Goal: Transaction & Acquisition: Purchase product/service

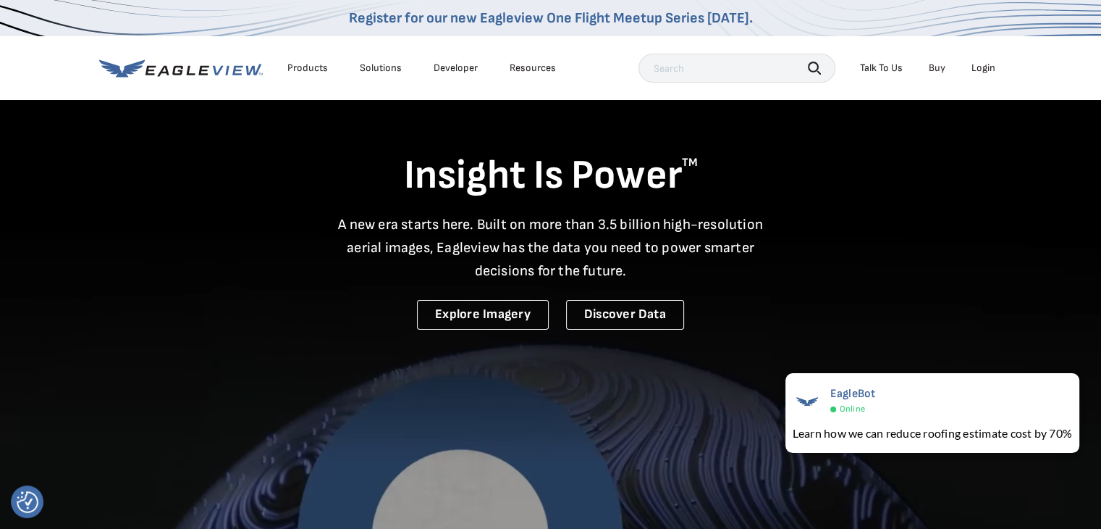
click at [975, 70] on div "Login" at bounding box center [984, 68] width 24 height 13
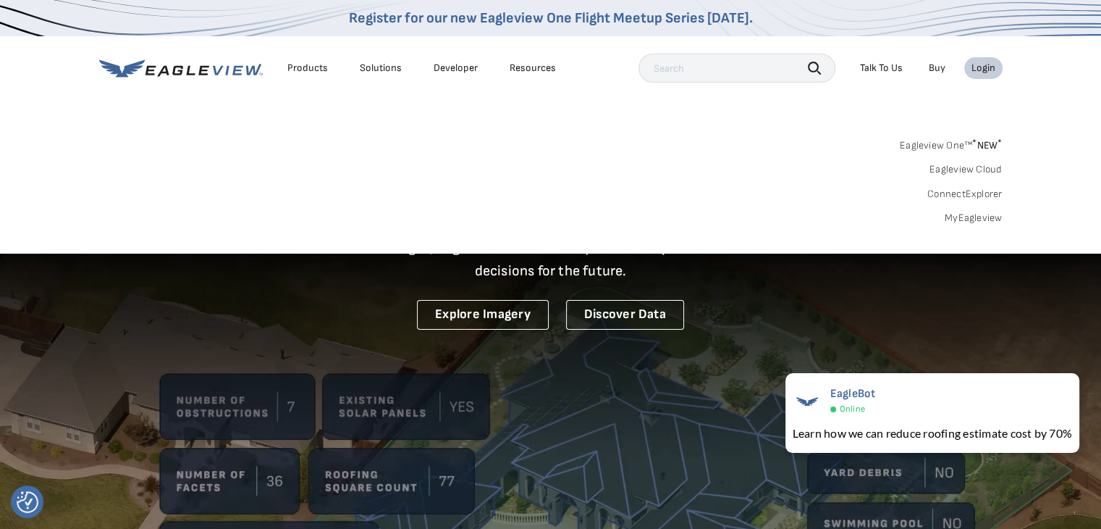
click at [967, 219] on link "MyEagleview" at bounding box center [974, 217] width 58 height 13
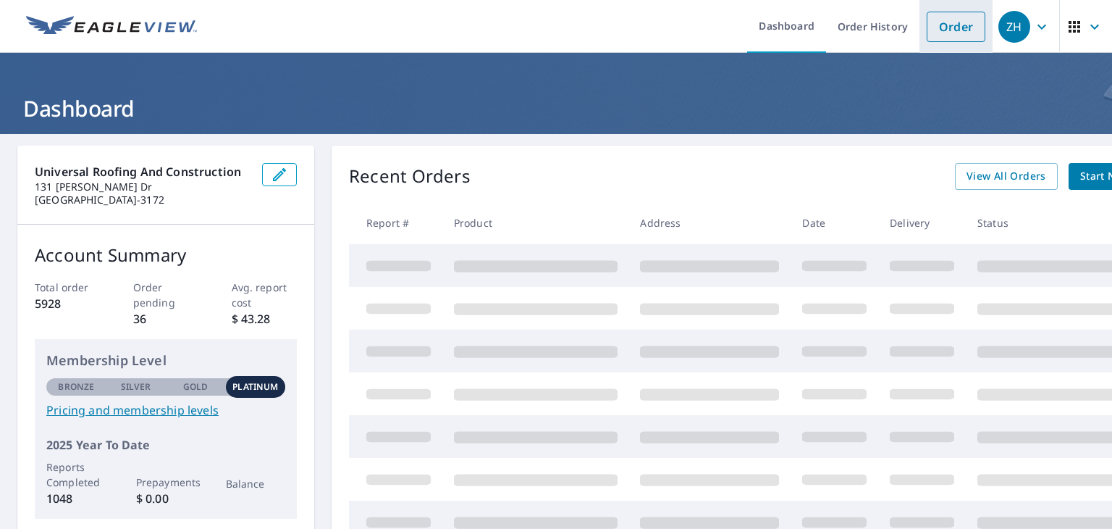
click at [944, 30] on link "Order" at bounding box center [956, 27] width 59 height 30
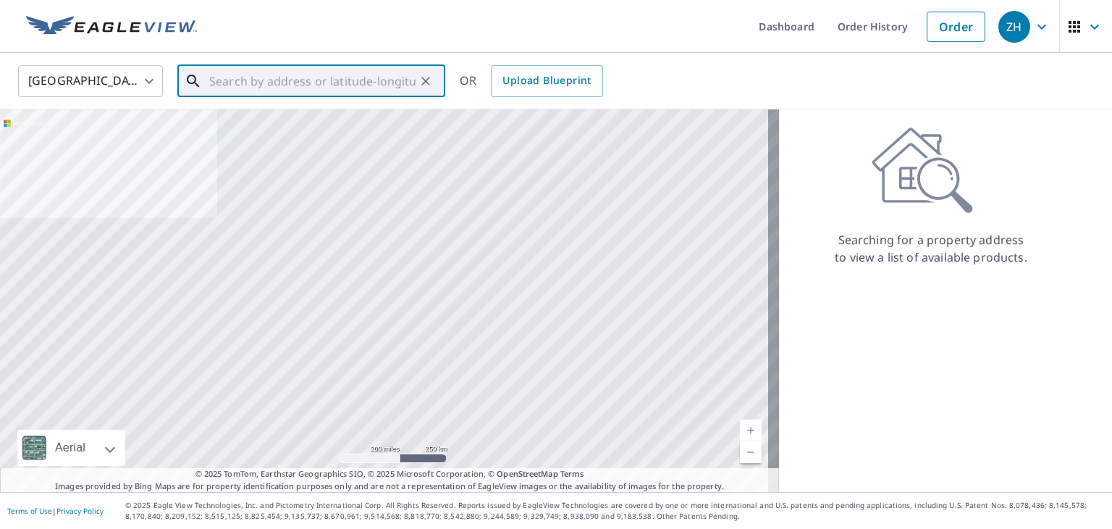
click at [398, 77] on input "text" at bounding box center [312, 81] width 206 height 41
paste input "4425 South Cobb Drive Southeast Smyrna, GA 30080"
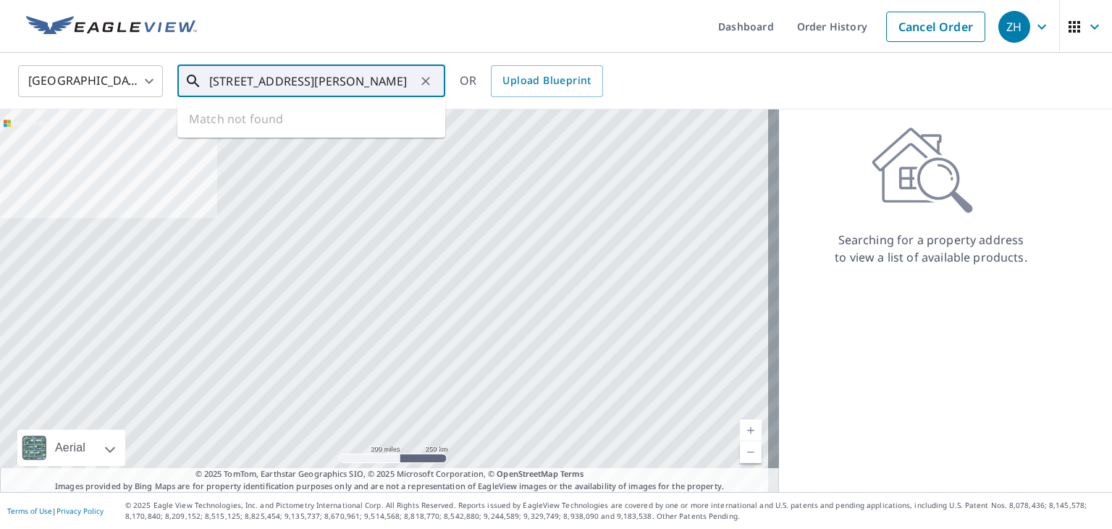
scroll to position [0, 84]
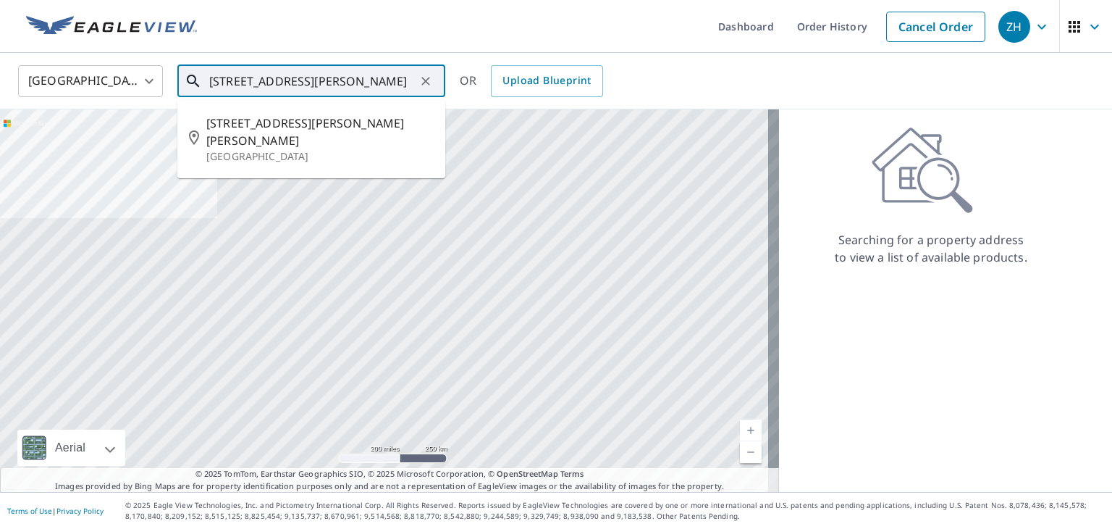
type input "4425 South Cobb Drive Southeast Smyrna, GA 30080"
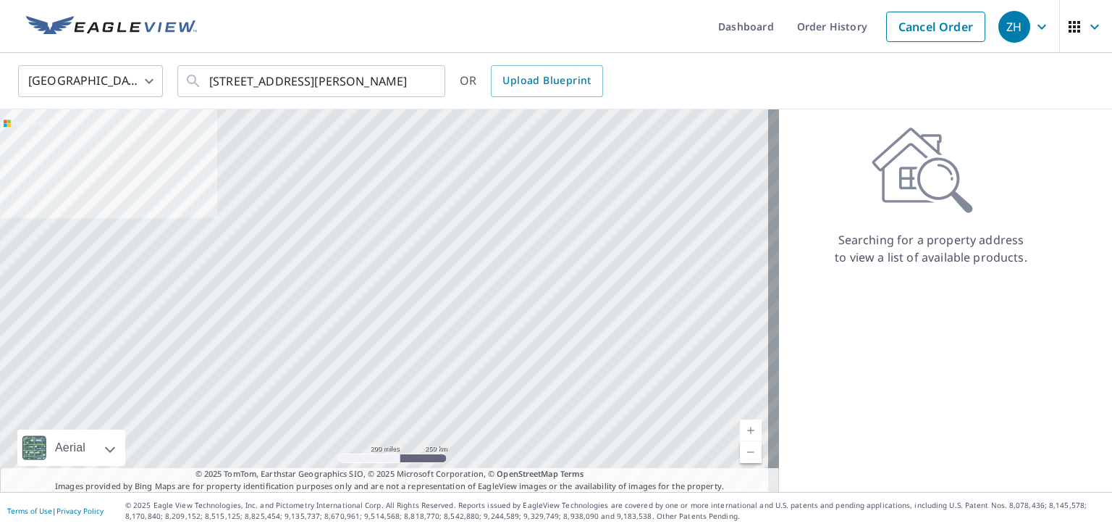
scroll to position [0, 0]
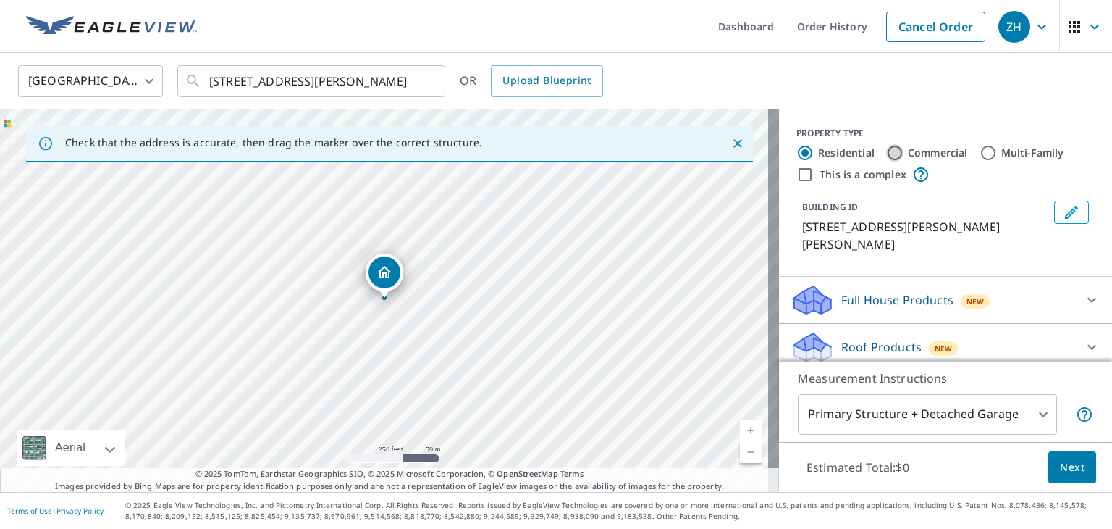
click at [889, 151] on input "Commercial" at bounding box center [894, 152] width 17 height 17
radio input "true"
type input "4"
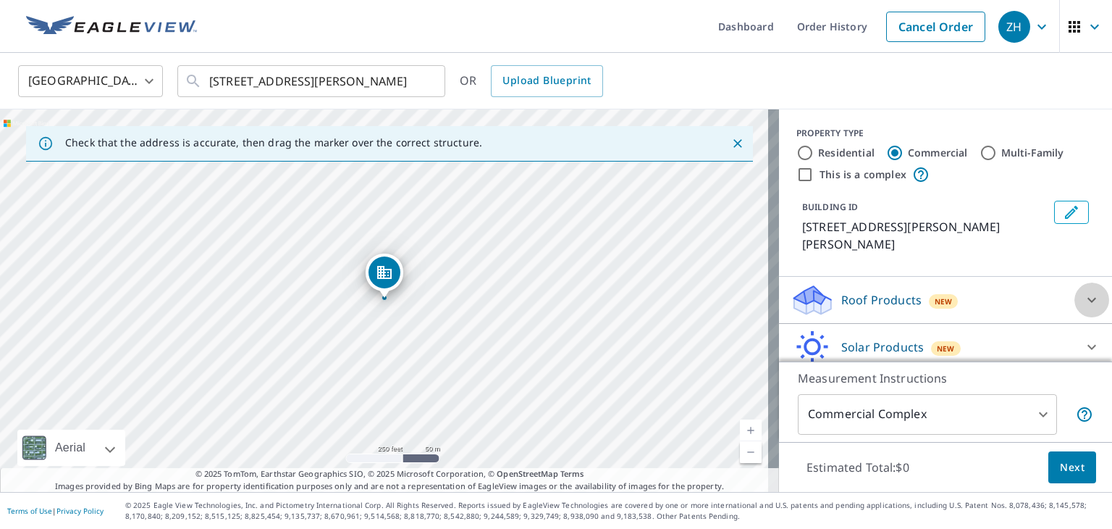
click at [1083, 291] on icon at bounding box center [1091, 299] width 17 height 17
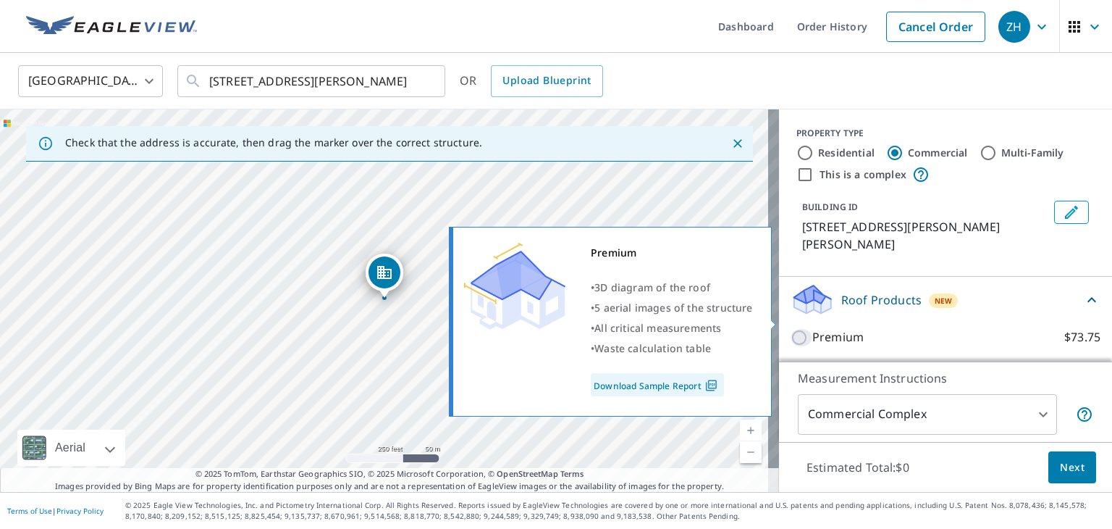
click at [791, 329] on input "Premium $73.75" at bounding box center [802, 337] width 22 height 17
checkbox input "true"
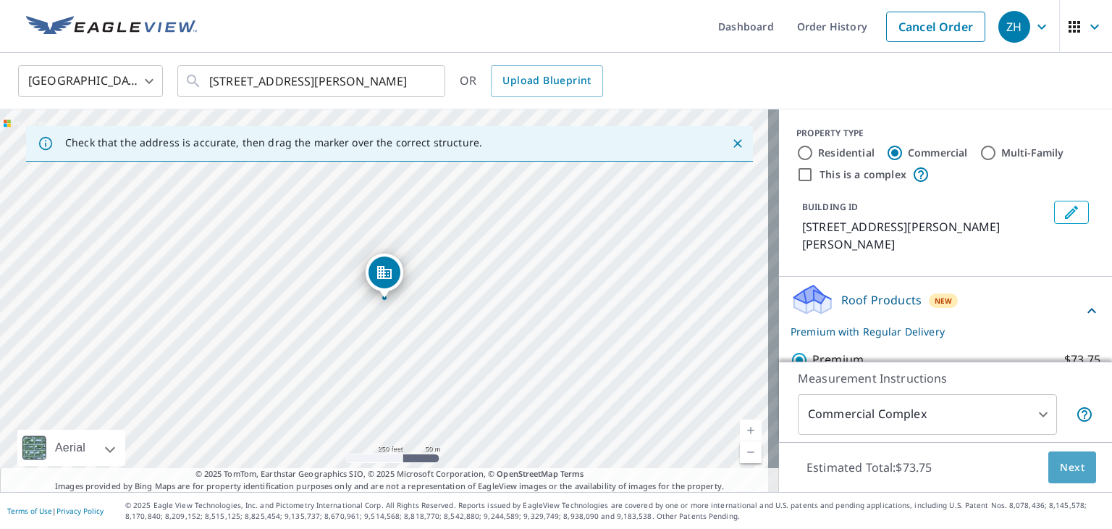
click at [1060, 461] on span "Next" at bounding box center [1072, 467] width 25 height 18
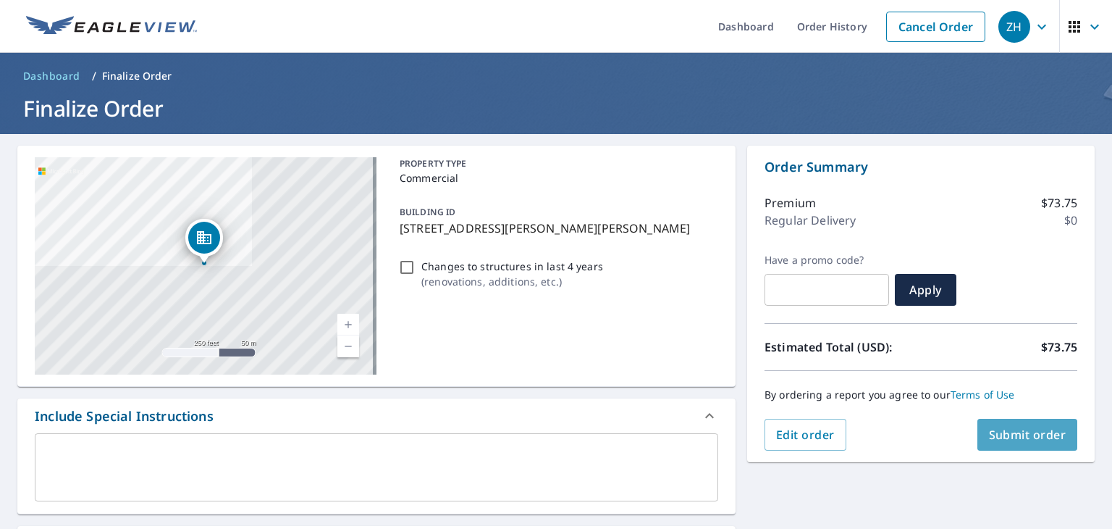
click at [1038, 434] on span "Submit order" at bounding box center [1027, 435] width 77 height 16
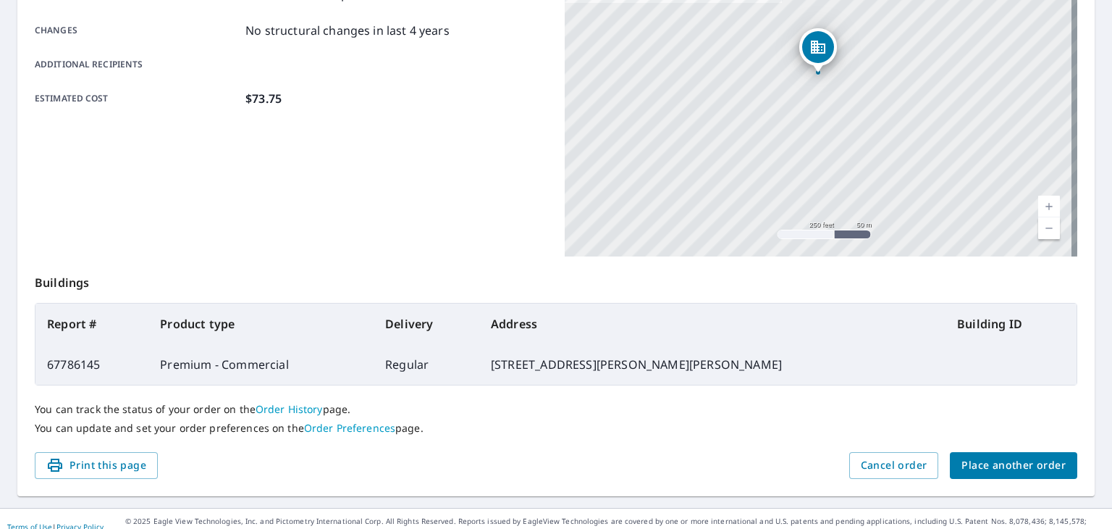
scroll to position [306, 0]
click at [351, 432] on link "Order Preferences" at bounding box center [349, 429] width 91 height 14
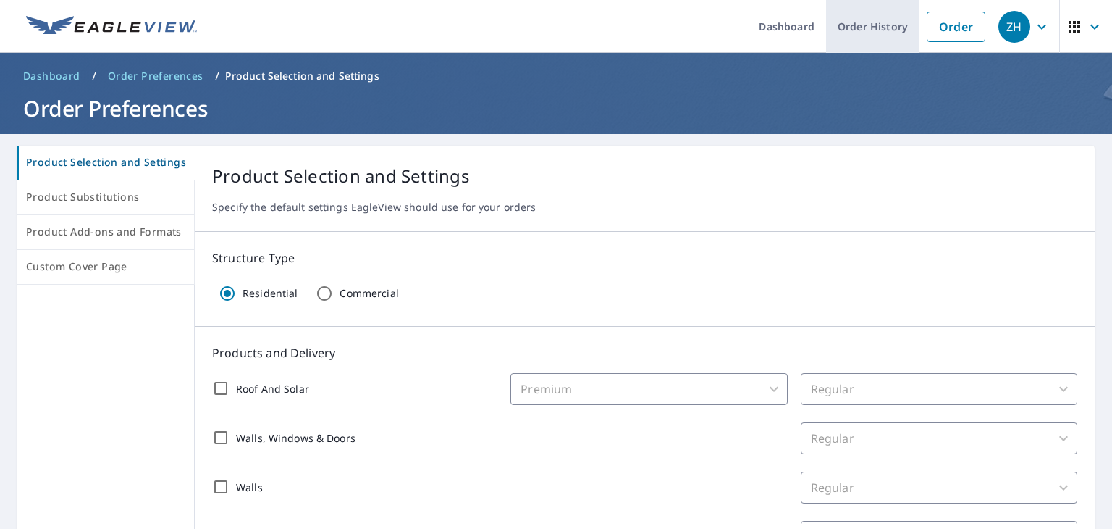
click at [866, 26] on link "Order History" at bounding box center [872, 26] width 93 height 53
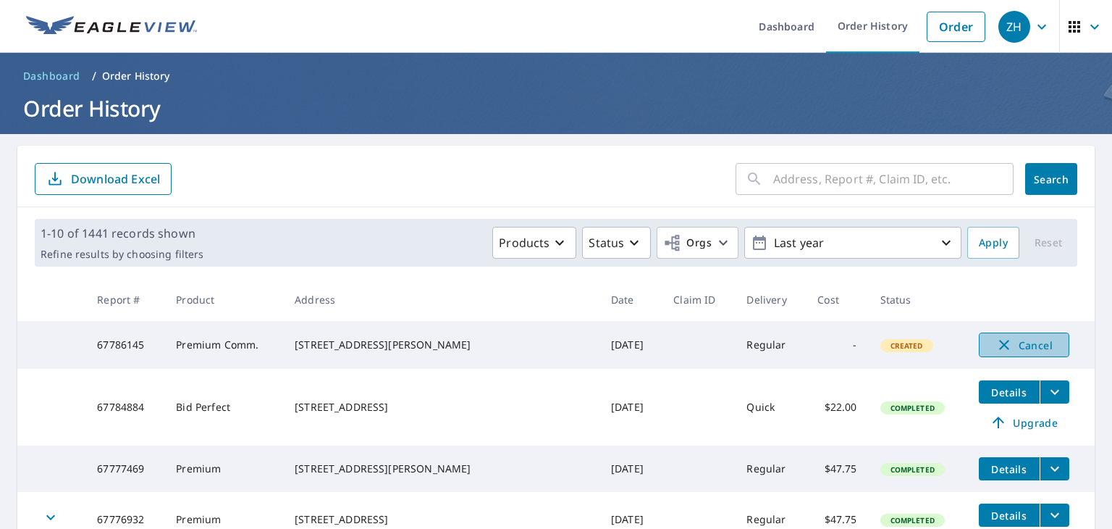
click at [999, 343] on icon "button" at bounding box center [1004, 345] width 10 height 10
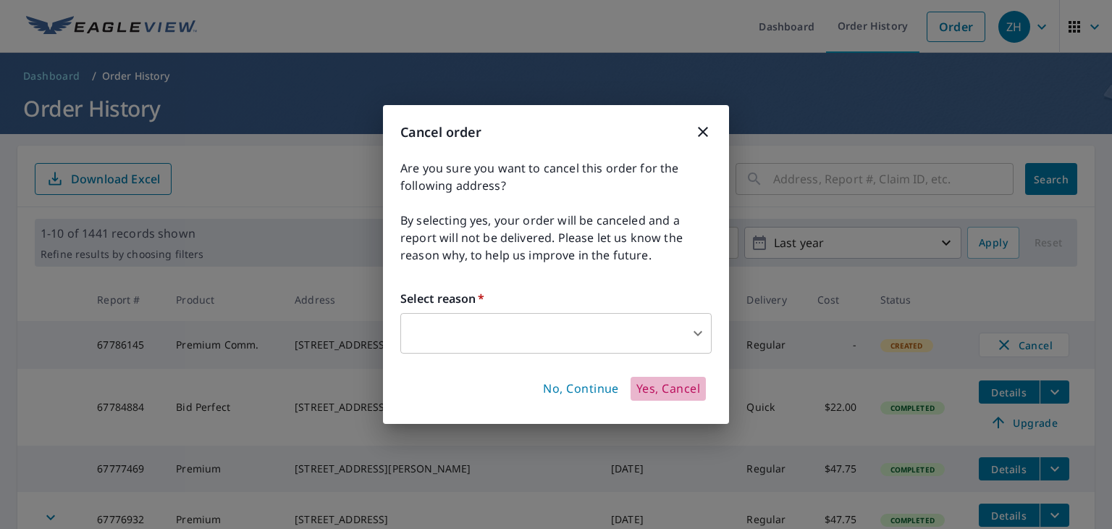
click at [655, 390] on span "Yes, Cancel" at bounding box center [669, 389] width 64 height 16
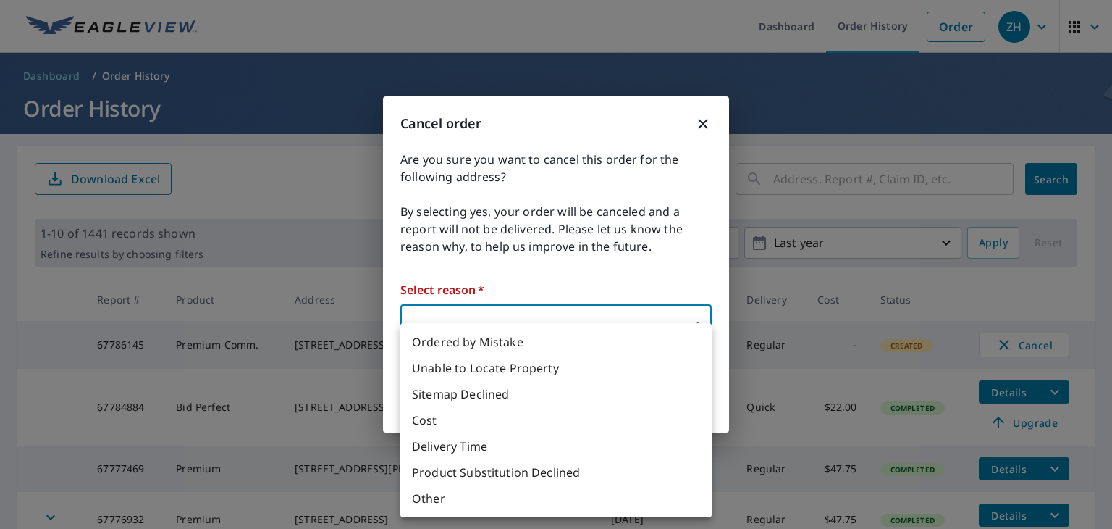
click at [470, 319] on body "ZH ZH Dashboard Order History Order ZH Dashboard / Order History Order History …" at bounding box center [556, 264] width 1112 height 529
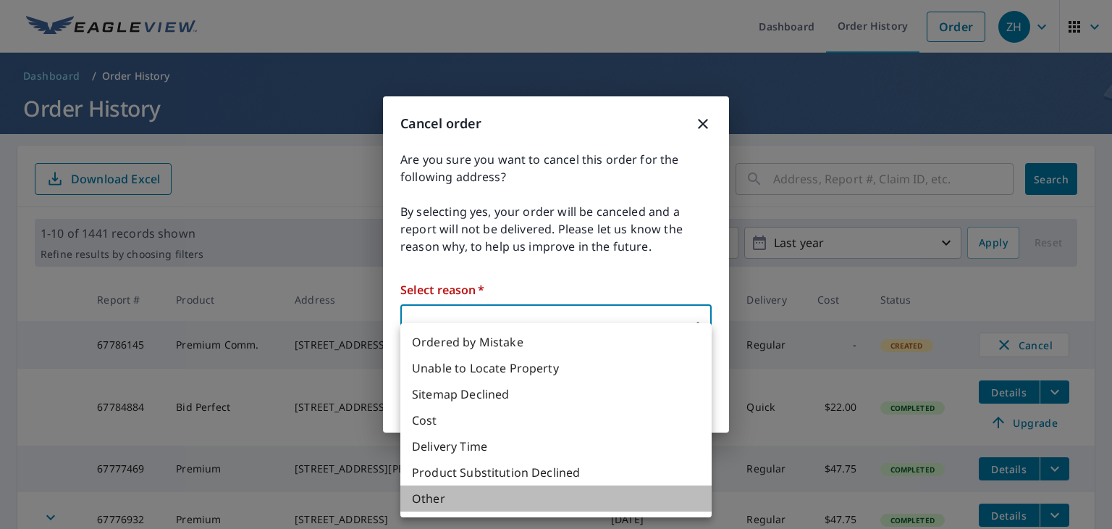
click at [434, 500] on li "Other" at bounding box center [555, 498] width 311 height 26
type input "36"
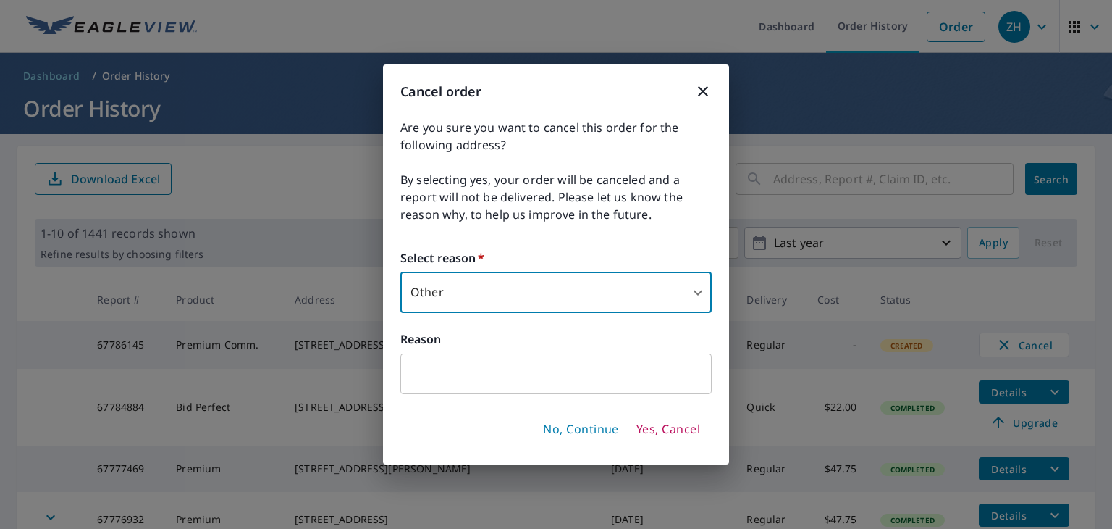
click at [650, 433] on span "Yes, Cancel" at bounding box center [669, 429] width 64 height 16
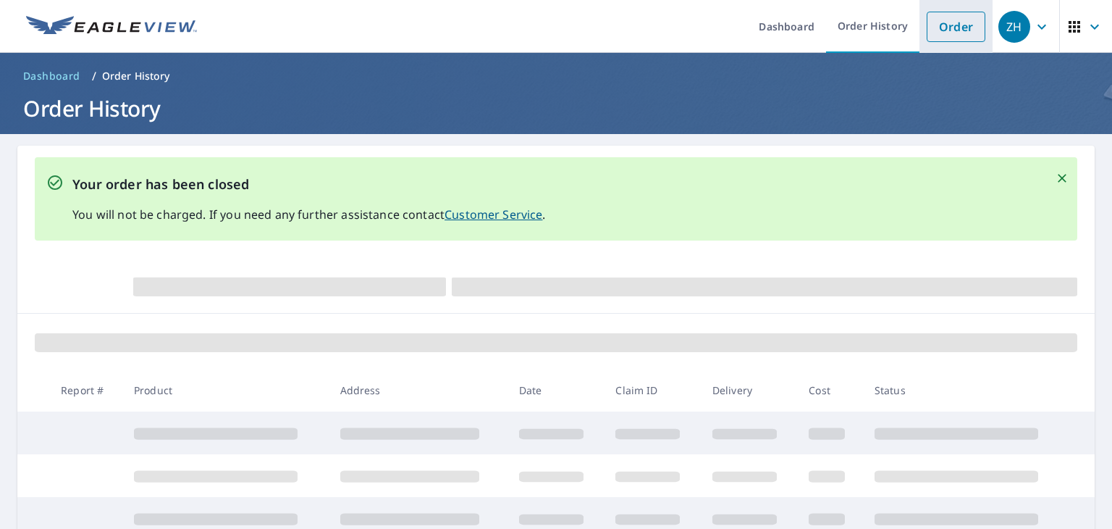
click at [938, 31] on link "Order" at bounding box center [956, 27] width 59 height 30
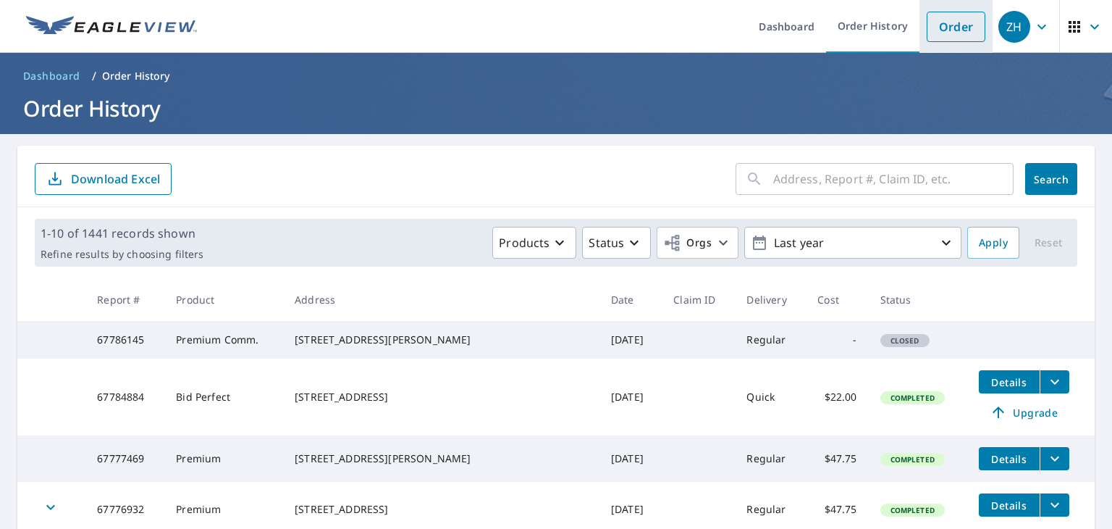
click at [936, 33] on link "Order" at bounding box center [956, 27] width 59 height 30
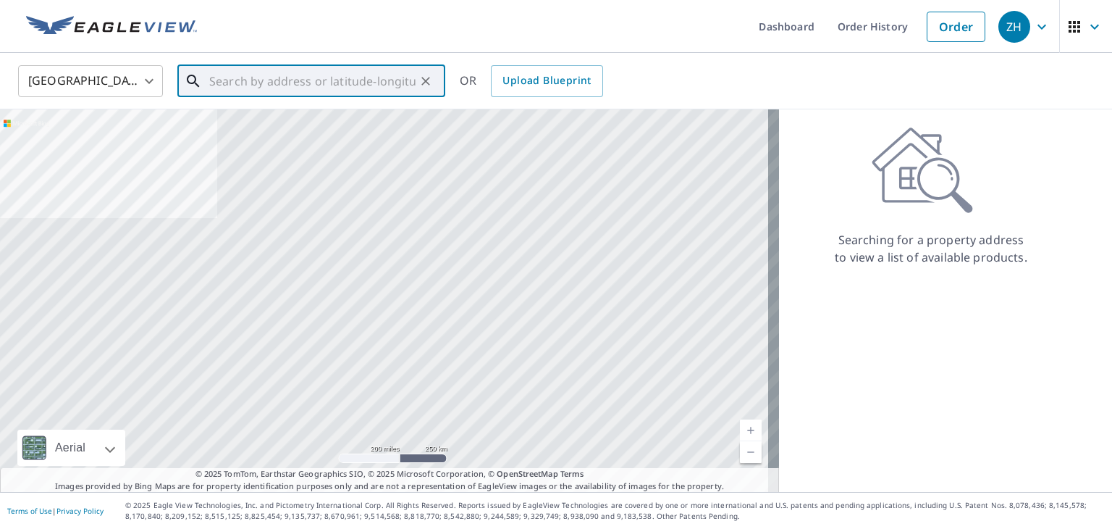
paste input "4425 South Cobb Drive Southeast Smyrna, GA 30080"
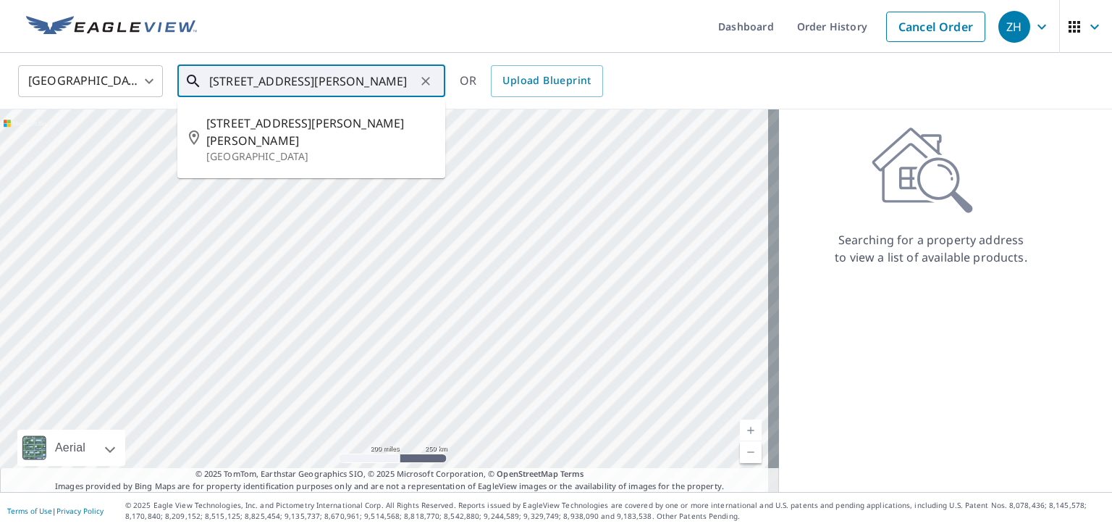
type input "4425 South Cobb Drive Southeast Smyrna, GA 30080"
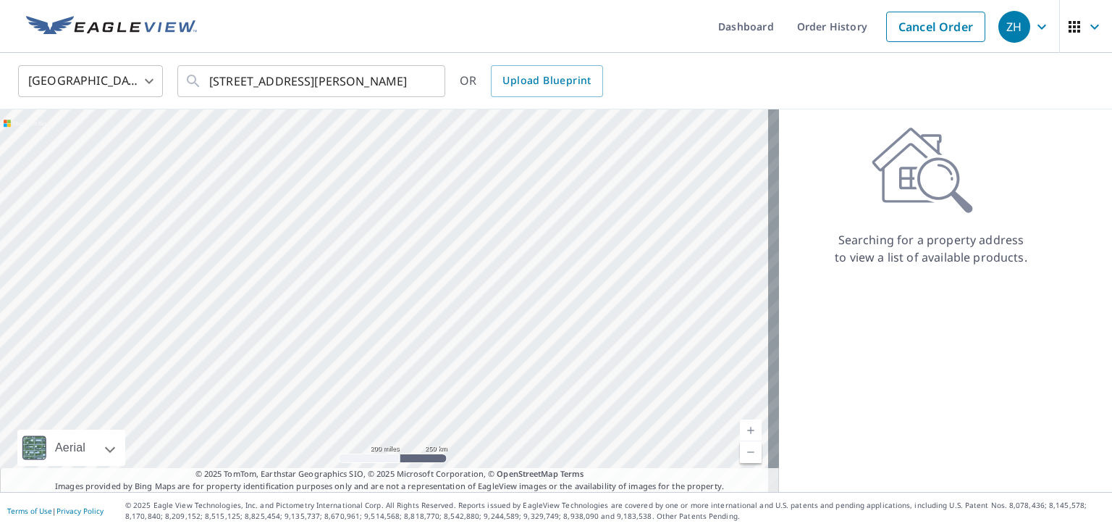
scroll to position [0, 0]
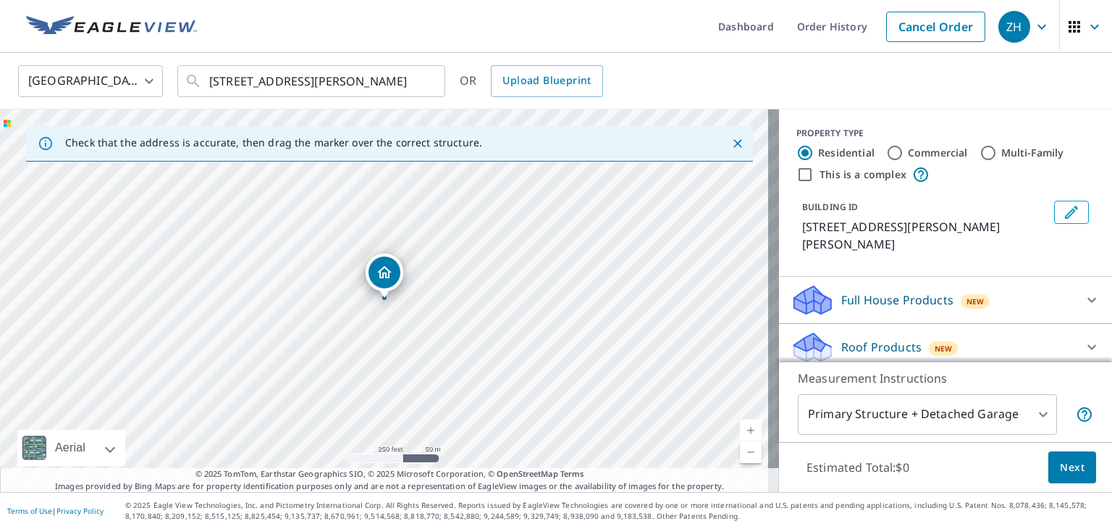
click at [888, 153] on input "Commercial" at bounding box center [894, 152] width 17 height 17
radio input "true"
type input "4"
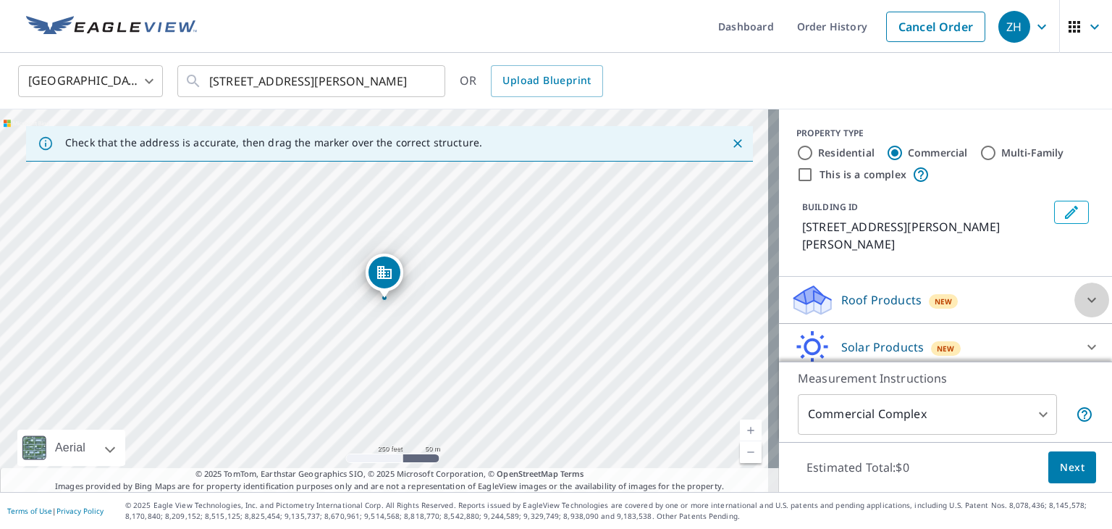
click at [1088, 298] on icon at bounding box center [1092, 300] width 9 height 5
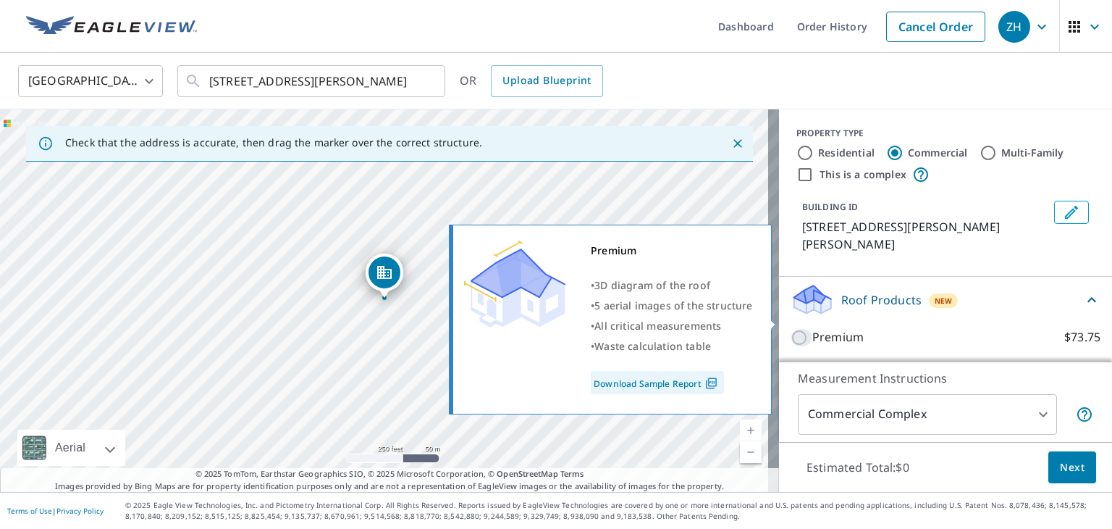
click at [791, 329] on input "Premium $73.75" at bounding box center [802, 337] width 22 height 17
checkbox input "true"
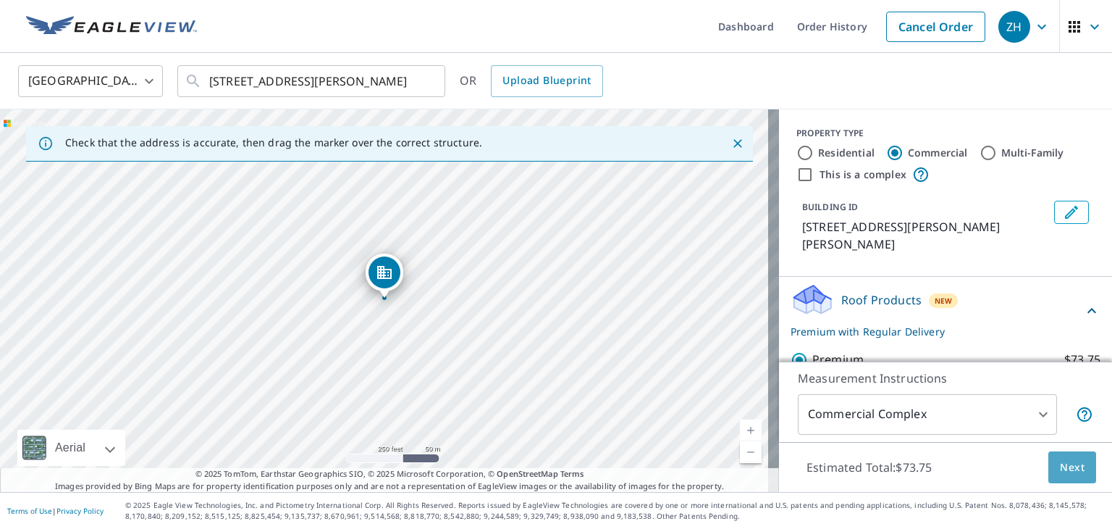
click at [1060, 463] on span "Next" at bounding box center [1072, 467] width 25 height 18
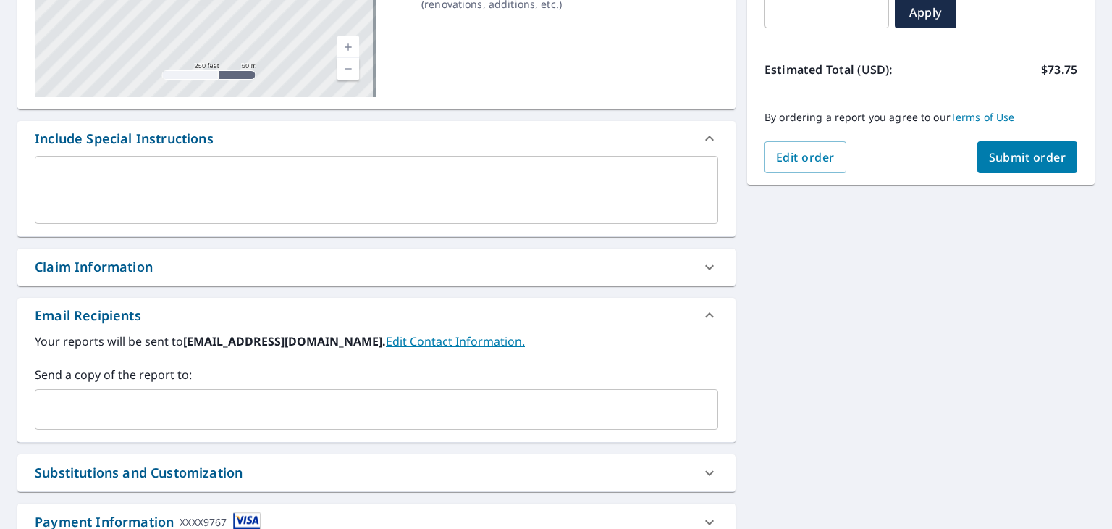
scroll to position [278, 0]
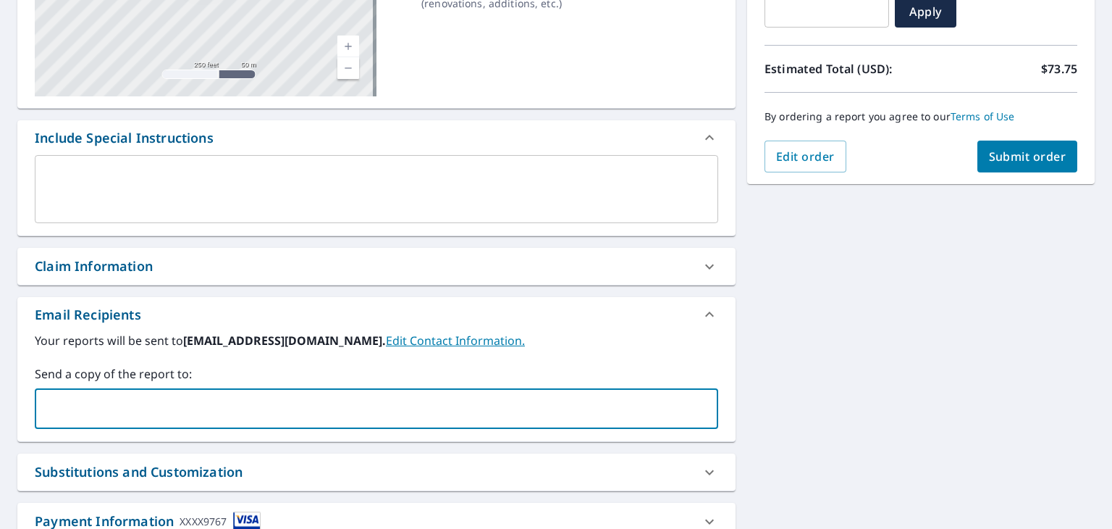
click at [450, 408] on input "text" at bounding box center [365, 409] width 649 height 28
type input "todd@buildinguniversal.com"
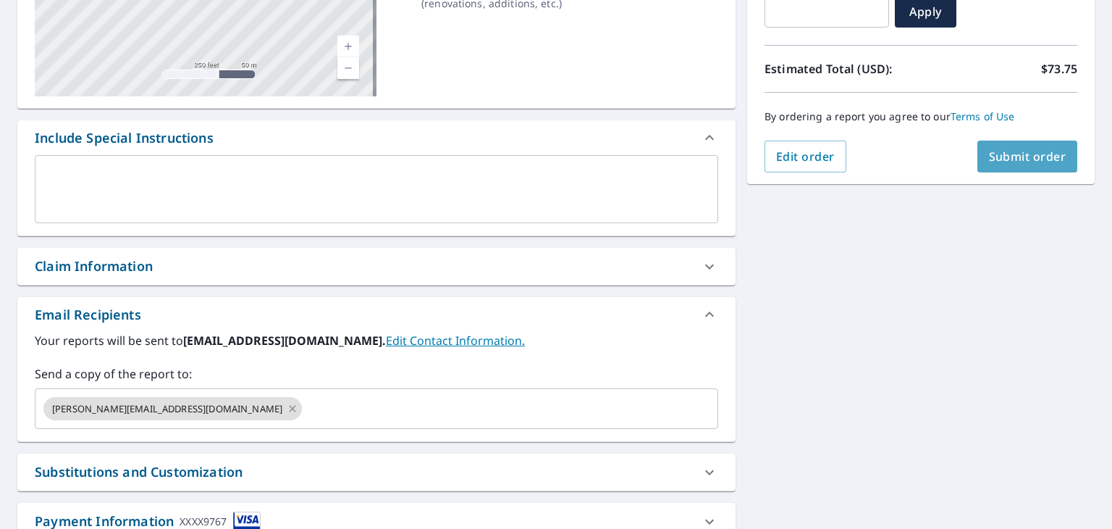
click at [1025, 157] on span "Submit order" at bounding box center [1027, 156] width 77 height 16
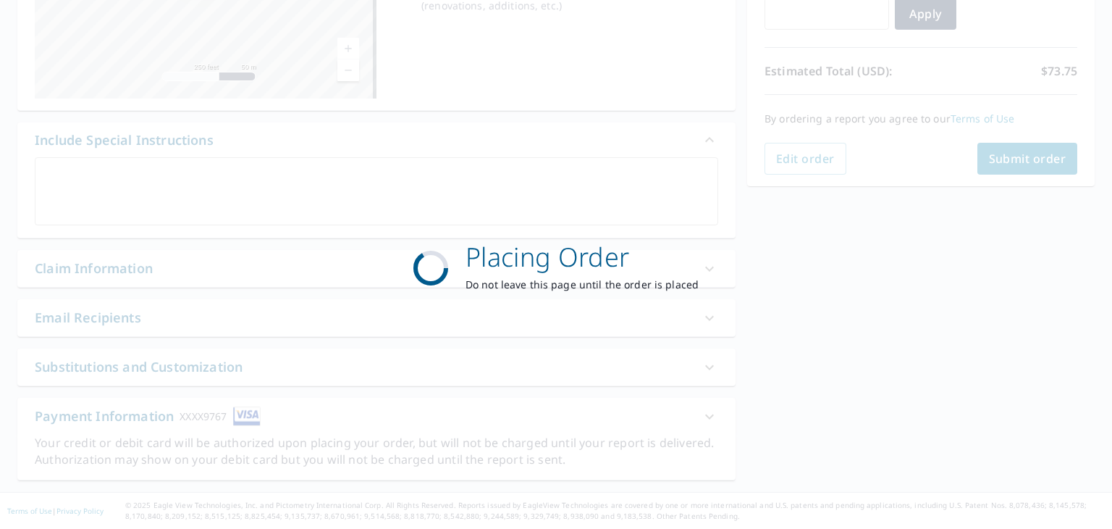
scroll to position [275, 0]
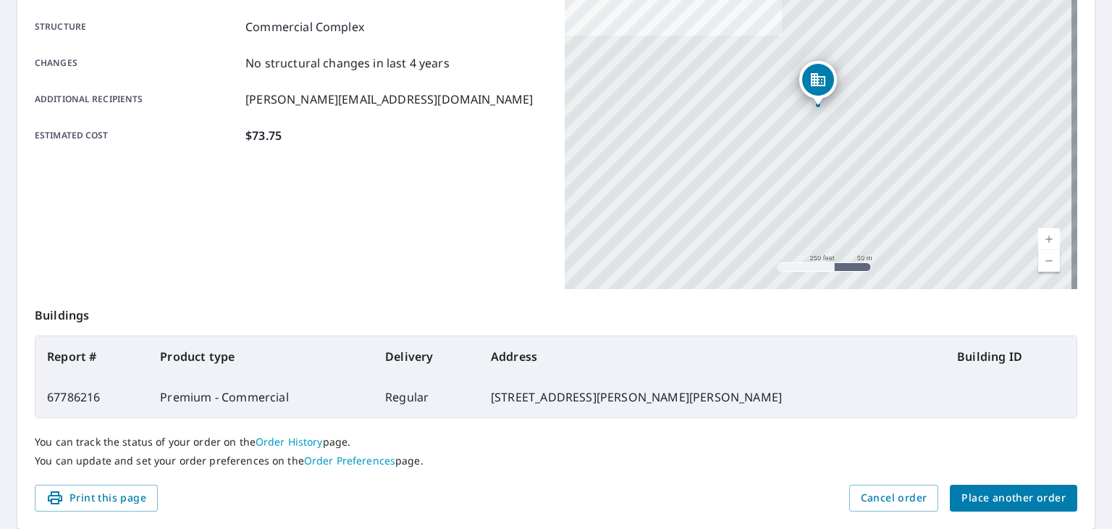
scroll to position [323, 0]
